Goal: Information Seeking & Learning: Learn about a topic

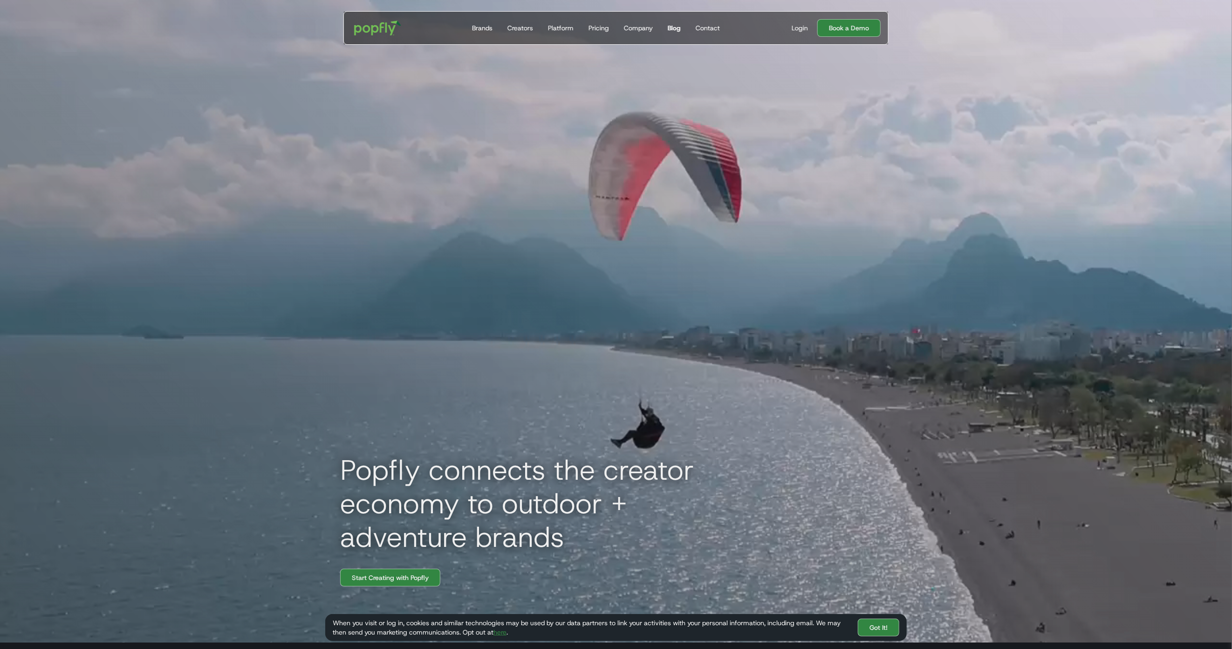
click at [676, 21] on link "Blog" at bounding box center [674, 28] width 21 height 33
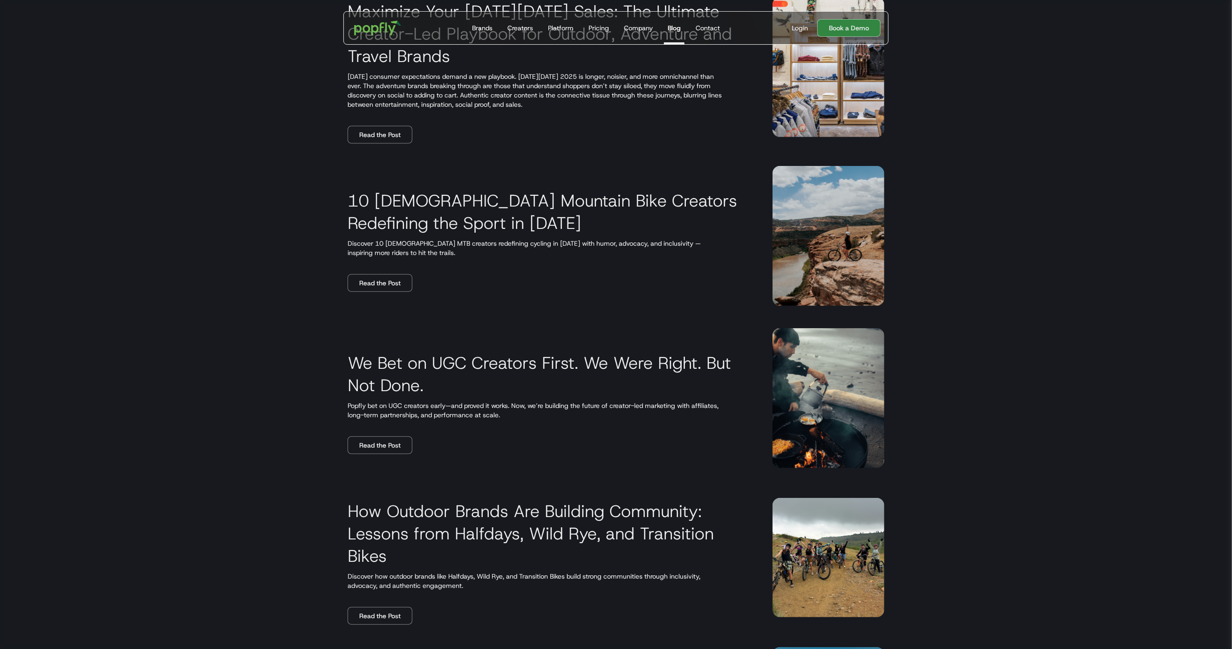
scroll to position [217, 0]
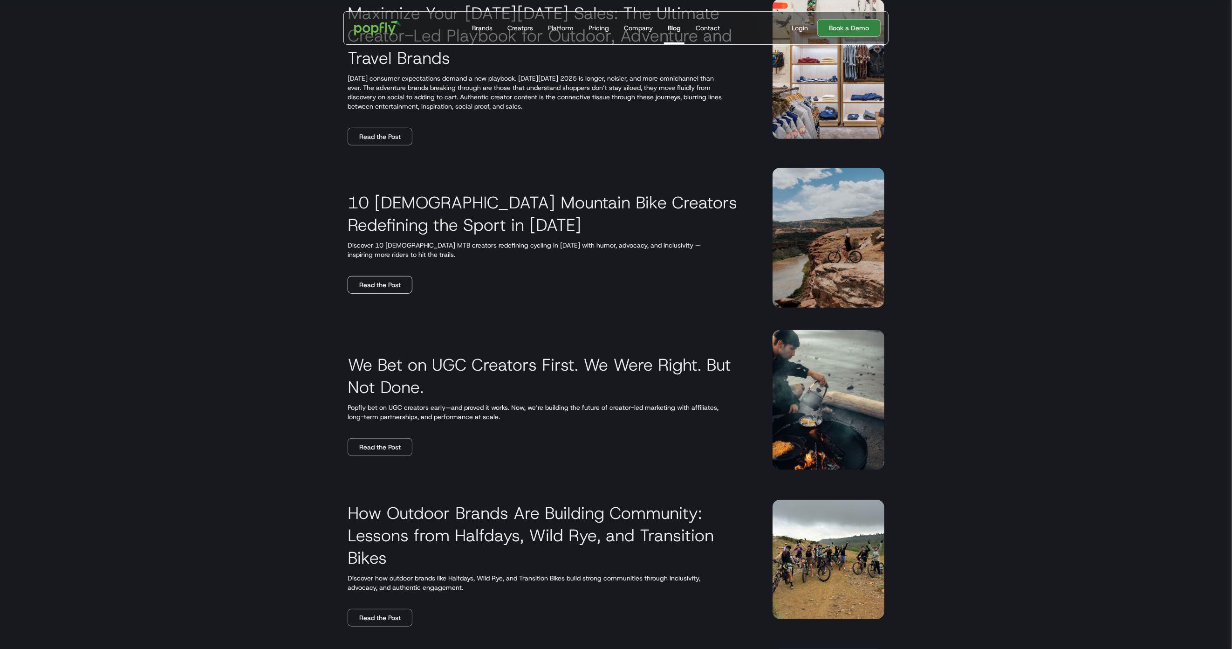
click at [389, 285] on link "Read the Post" at bounding box center [380, 285] width 65 height 18
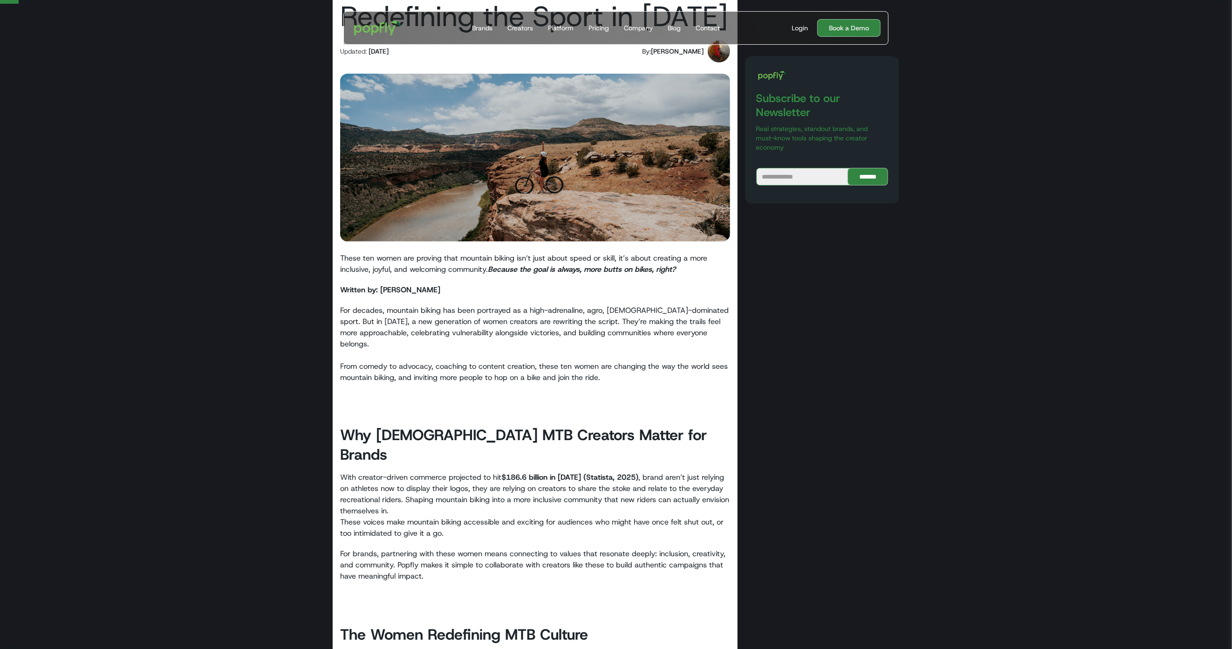
scroll to position [133, 0]
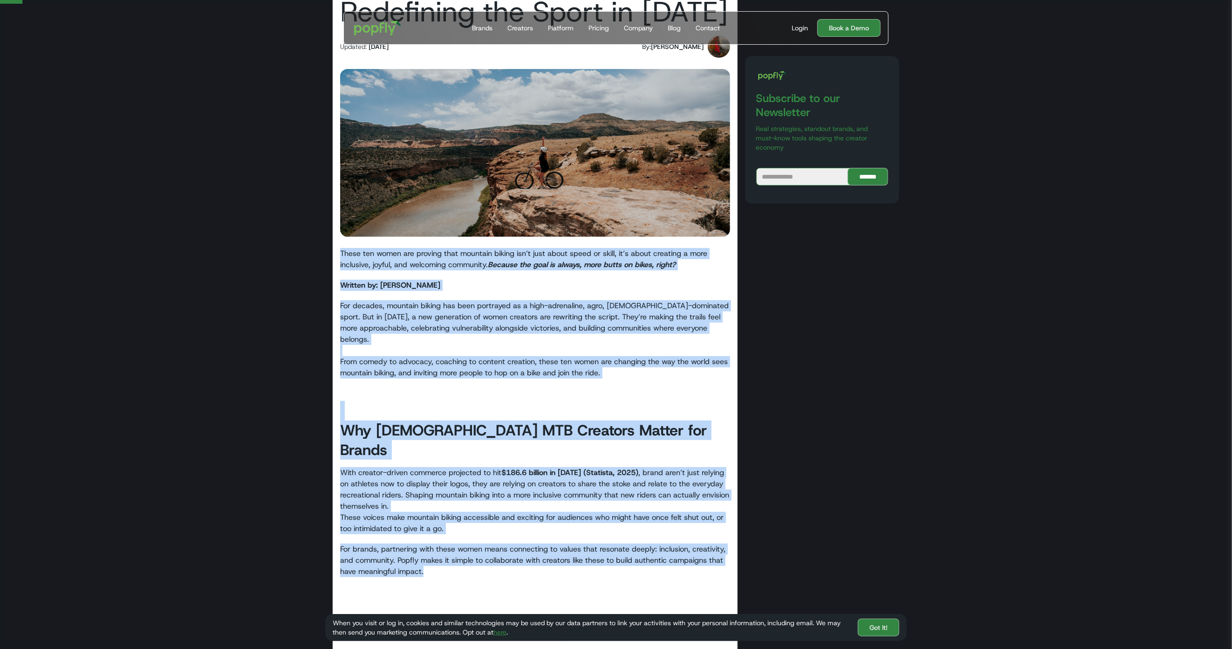
drag, startPoint x: 441, startPoint y: 545, endPoint x: 705, endPoint y: 55, distance: 556.9
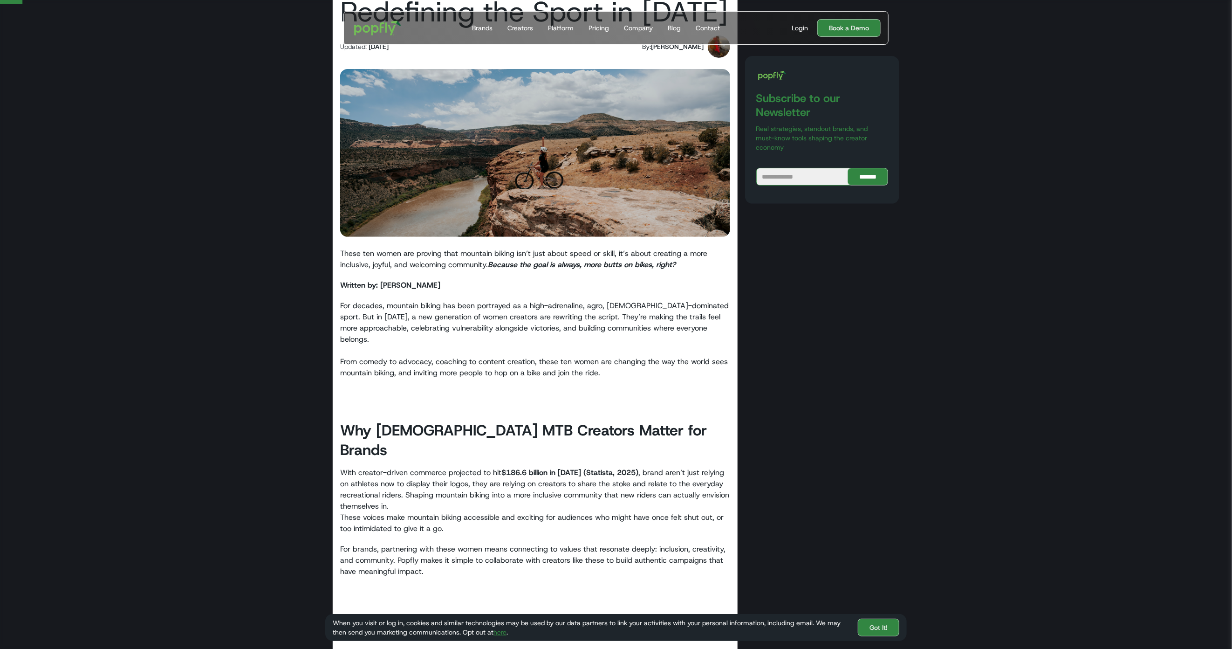
drag, startPoint x: 459, startPoint y: 348, endPoint x: 457, endPoint y: 342, distance: 6.1
click at [459, 348] on p "For decades, mountain biking has been portrayed as a high-adrenaline, agro, [DE…" at bounding box center [535, 339] width 390 height 78
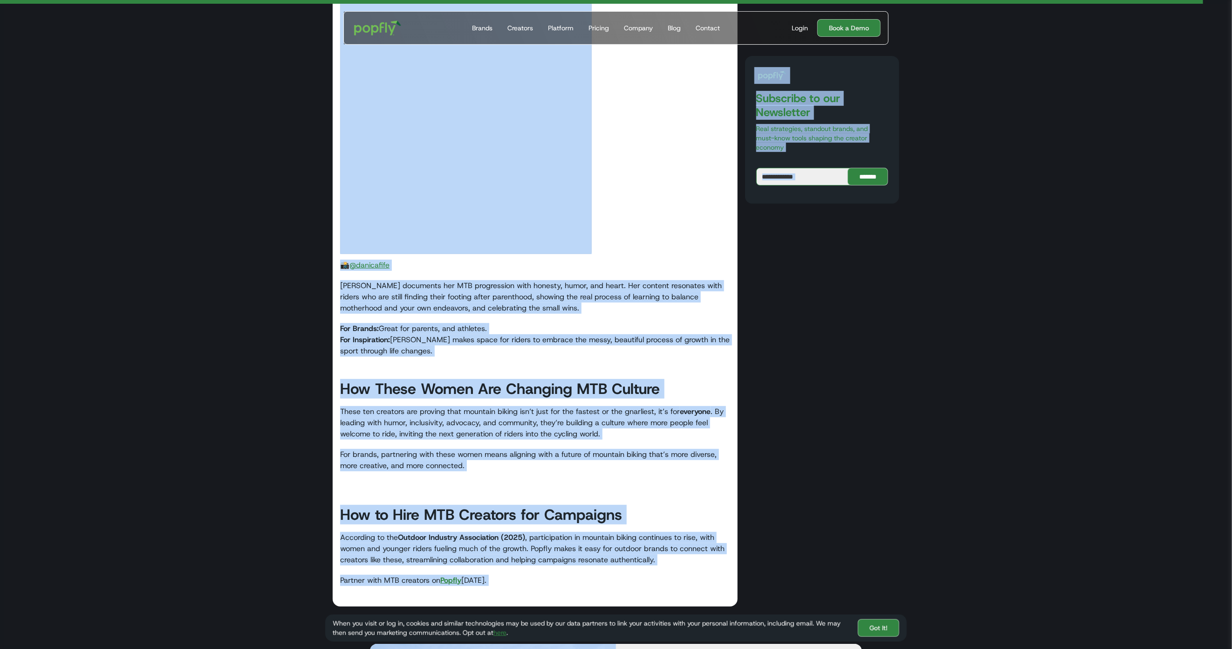
scroll to position [7683, 0]
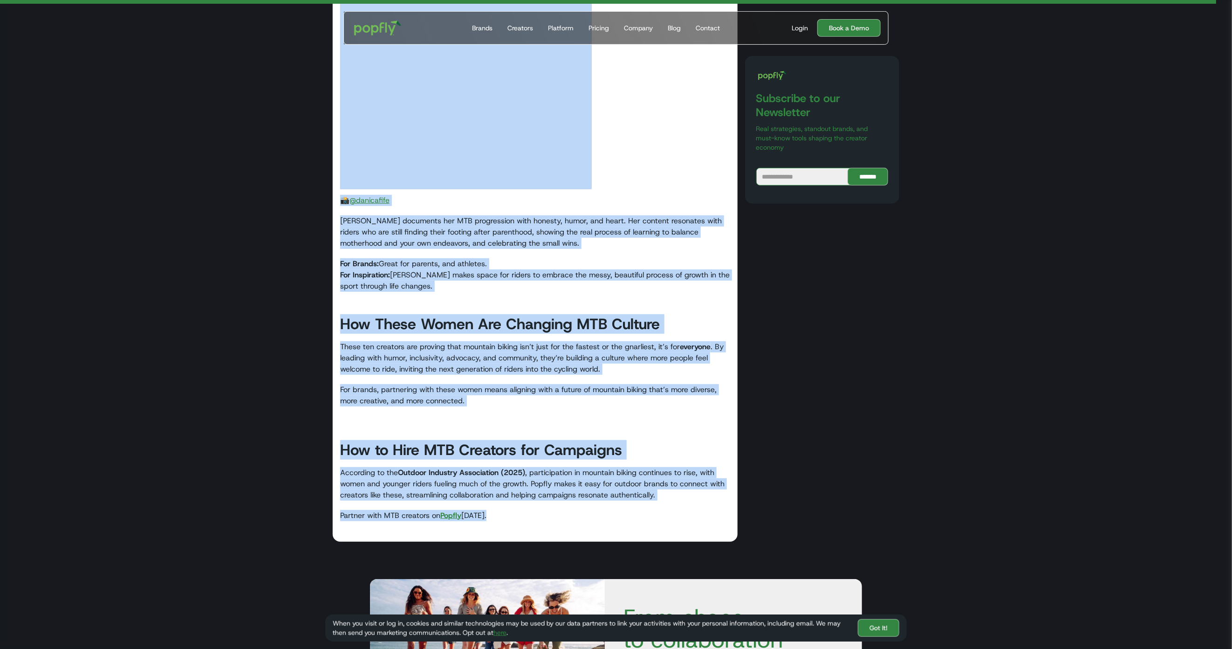
drag, startPoint x: 370, startPoint y: 264, endPoint x: 586, endPoint y: 473, distance: 300.2
copy div "Lorem ips dolor sit ametcon adip elitsedd eiusmo tem’i utla etdol magna al enim…"
